Goal: Information Seeking & Learning: Learn about a topic

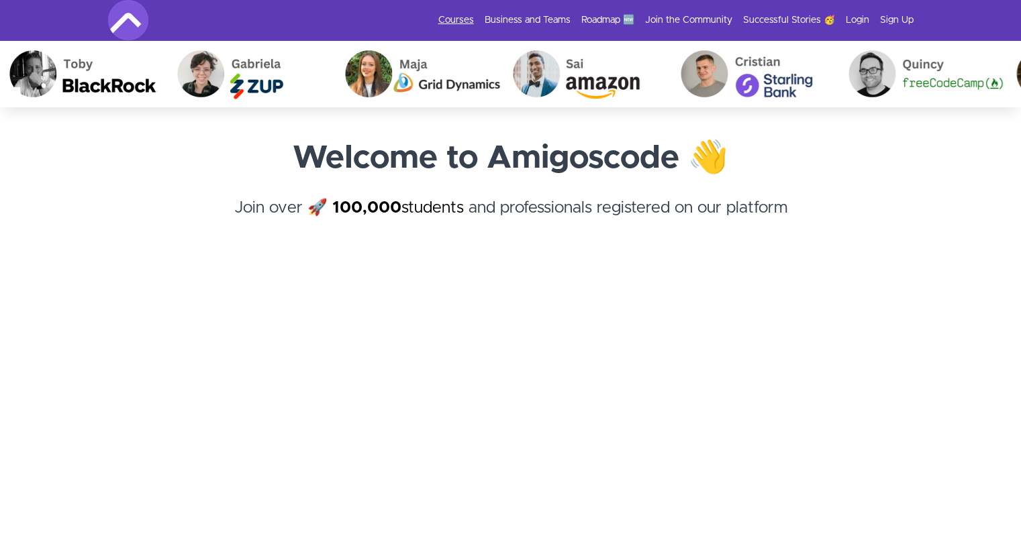
click at [466, 21] on link "Courses" at bounding box center [456, 19] width 36 height 13
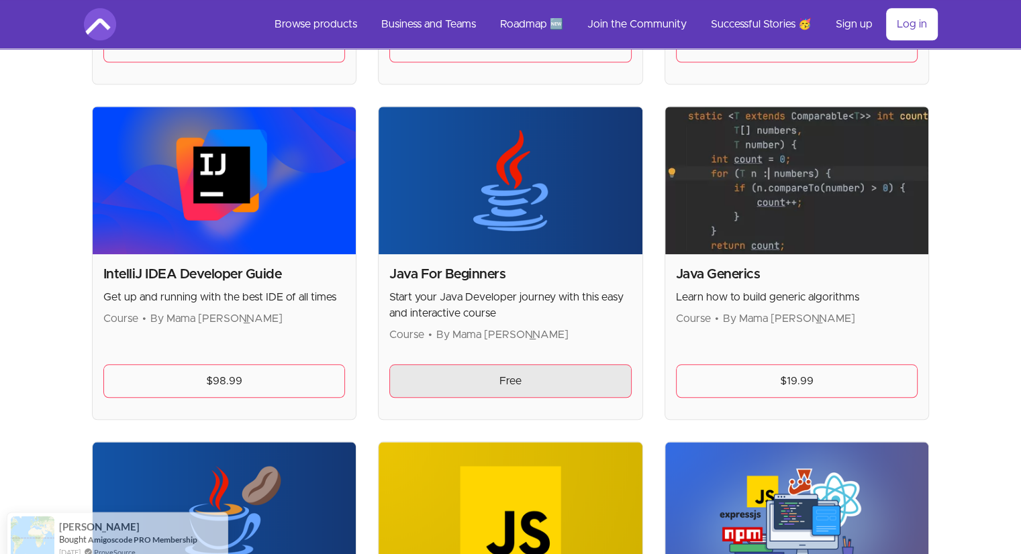
scroll to position [1245, 0]
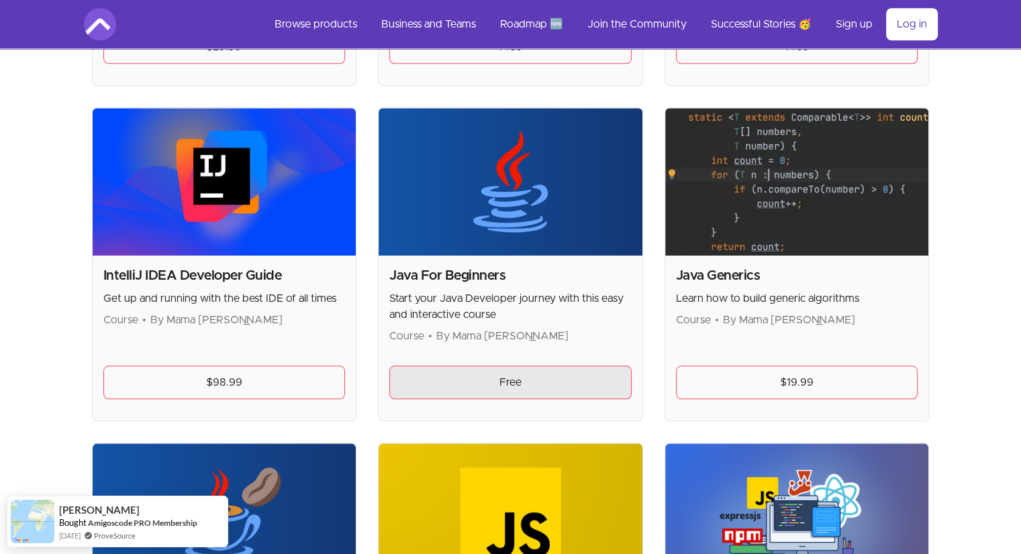
click at [526, 372] on link "Free" at bounding box center [510, 383] width 242 height 34
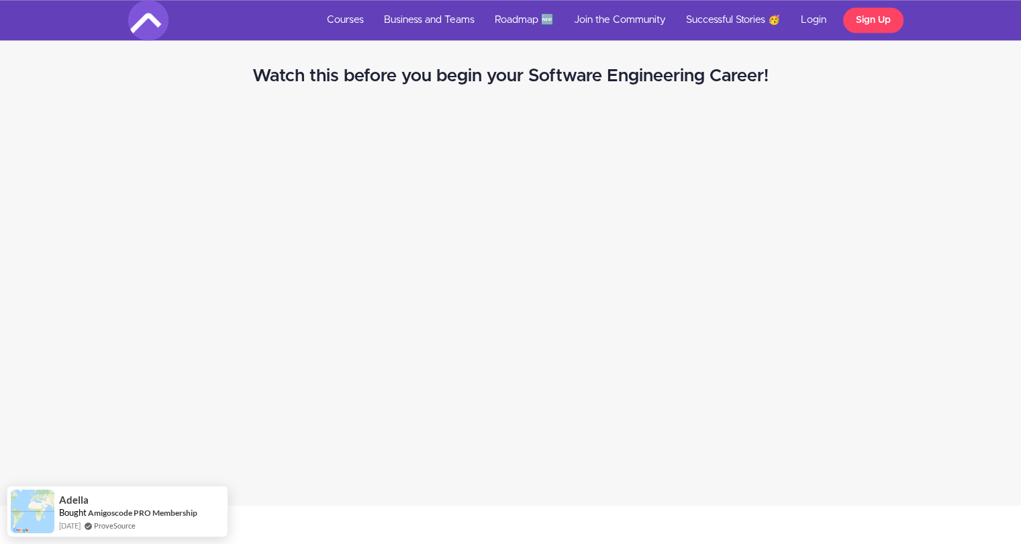
scroll to position [1385, 0]
